Goal: Check status: Check status

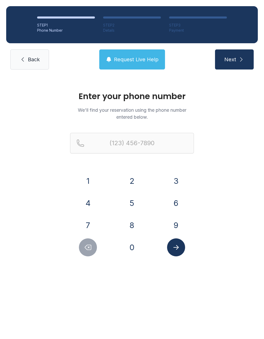
click at [175, 205] on button "6" at bounding box center [176, 203] width 18 height 18
click at [136, 245] on button "0" at bounding box center [132, 247] width 18 height 18
click at [174, 223] on button "9" at bounding box center [176, 225] width 18 height 18
click at [89, 223] on button "7" at bounding box center [88, 225] width 18 height 18
click at [85, 200] on button "4" at bounding box center [88, 203] width 18 height 18
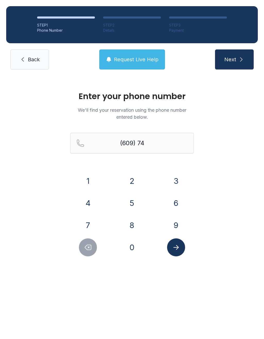
click at [135, 180] on button "2" at bounding box center [132, 181] width 18 height 18
click at [175, 226] on button "9" at bounding box center [176, 225] width 18 height 18
click at [130, 180] on button "2" at bounding box center [132, 181] width 18 height 18
click at [133, 243] on button "0" at bounding box center [132, 247] width 18 height 18
click at [88, 222] on button "7" at bounding box center [88, 225] width 18 height 18
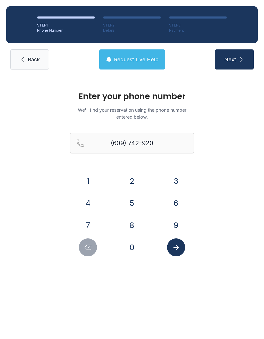
type input "[PHONE_NUMBER]"
click at [173, 246] on icon "Submit lookup form" at bounding box center [176, 247] width 8 height 8
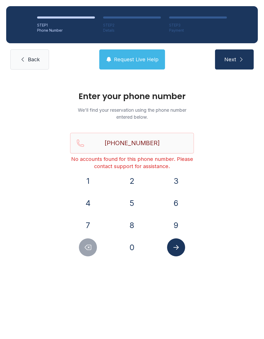
click at [27, 65] on link "Back" at bounding box center [29, 59] width 39 height 20
